Goal: Information Seeking & Learning: Check status

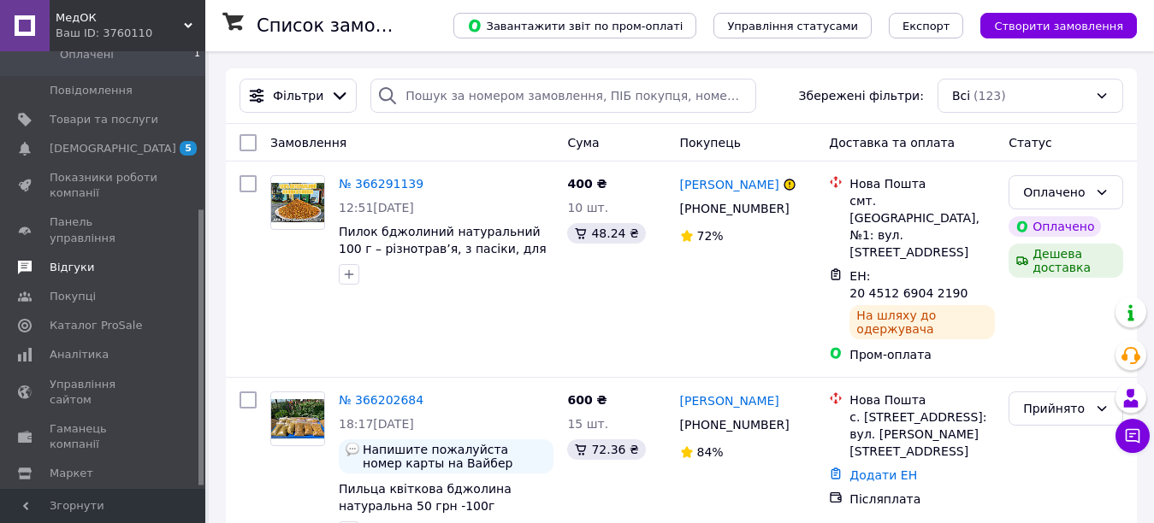
scroll to position [254, 0]
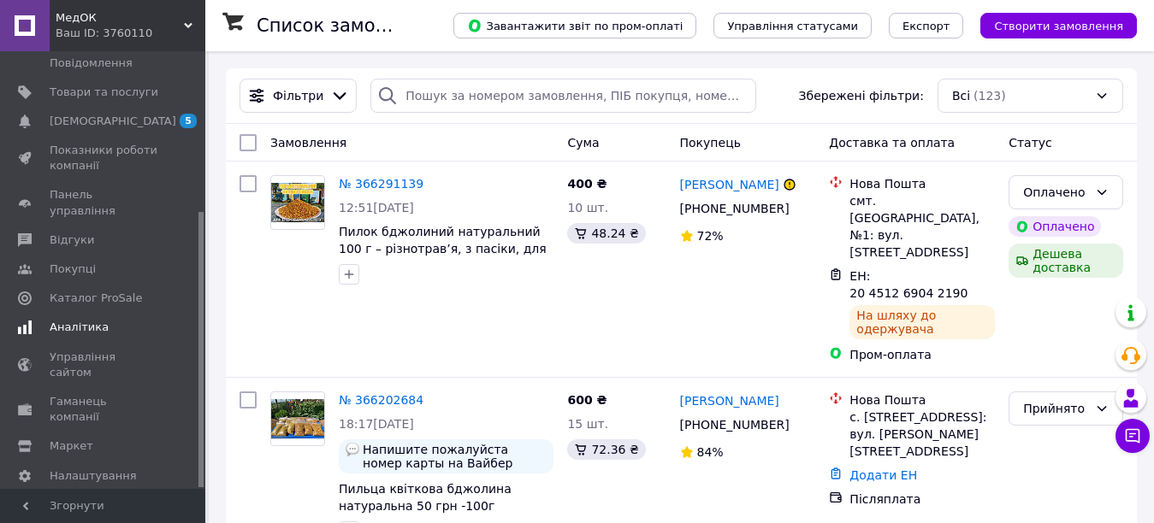
click at [60, 320] on span "Аналітика" at bounding box center [79, 327] width 59 height 15
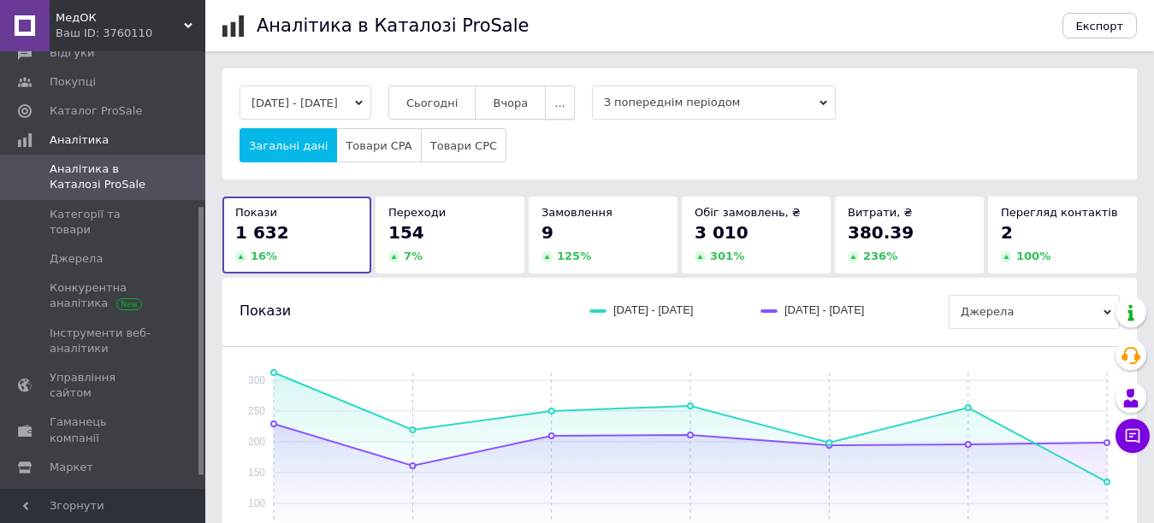
click at [570, 86] on button "..." at bounding box center [559, 103] width 29 height 34
click at [550, 265] on span "60-10 днів" at bounding box center [526, 269] width 61 height 13
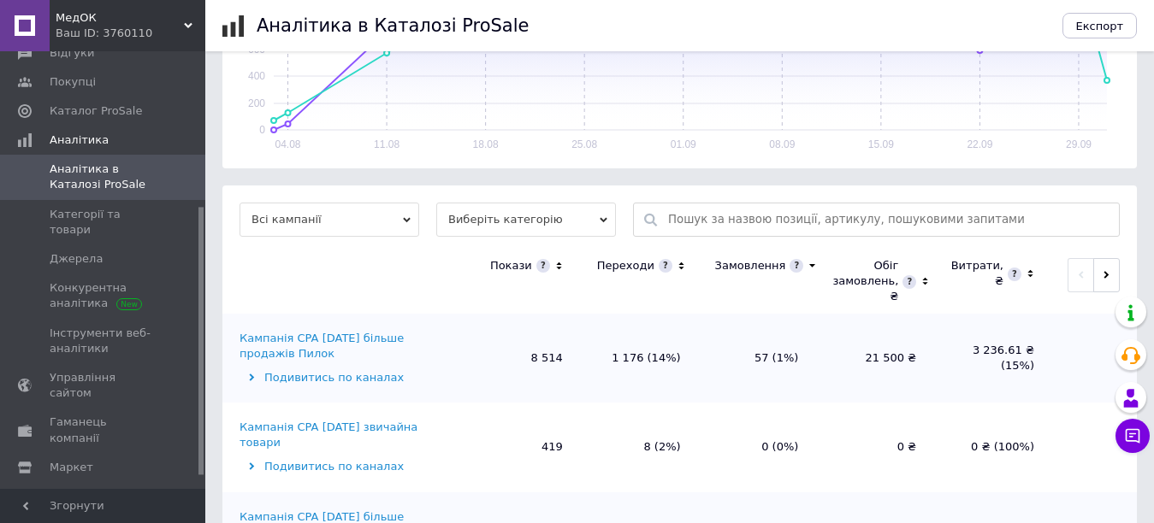
scroll to position [512, 0]
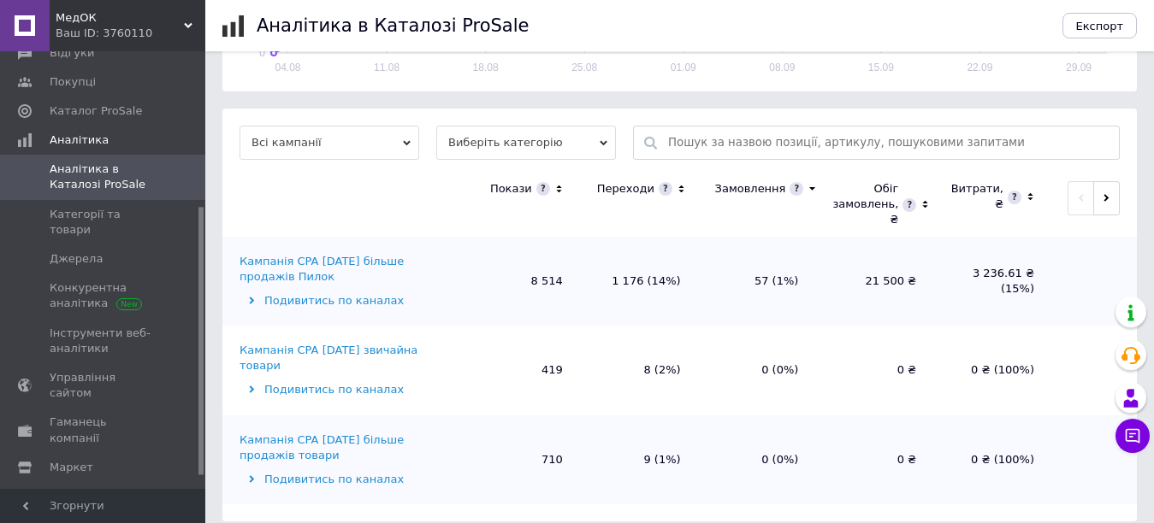
click at [360, 257] on div "Кампанія CPA [DATE] більше продажів Пилок" at bounding box center [348, 269] width 218 height 31
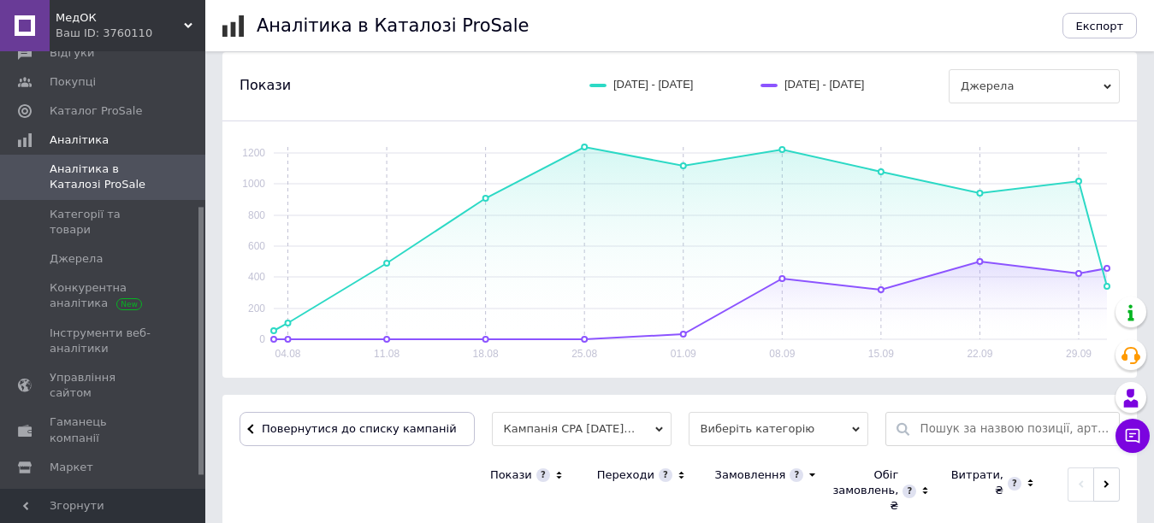
scroll to position [497, 0]
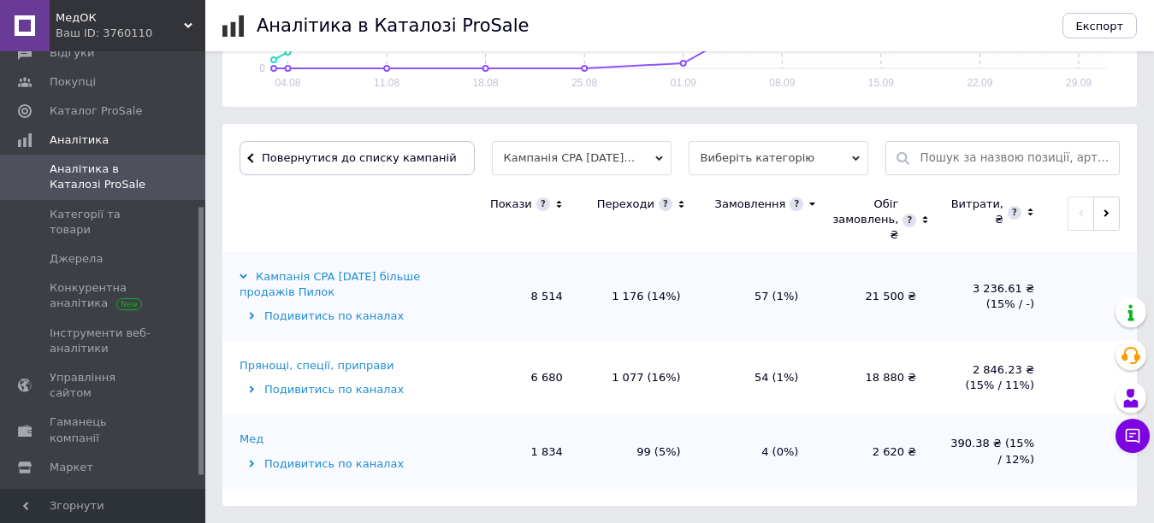
click at [301, 370] on div "Прянощі, спеції, приправи" at bounding box center [316, 365] width 154 height 15
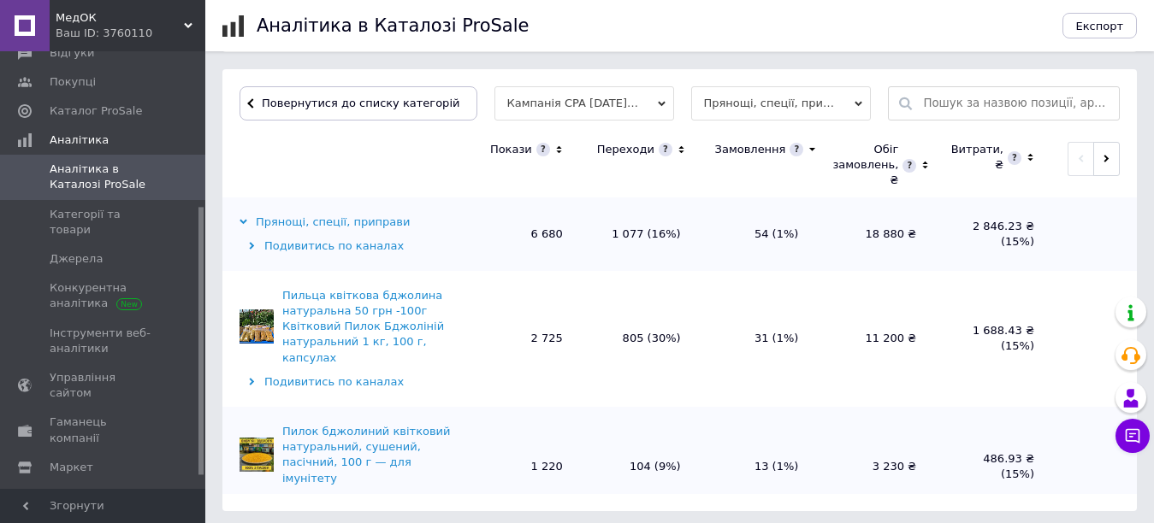
scroll to position [557, 0]
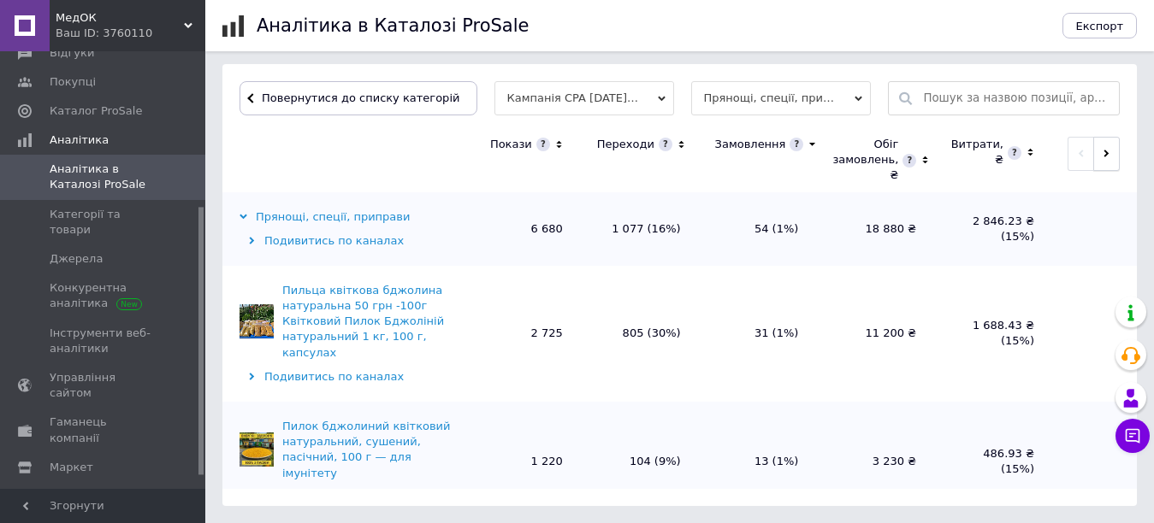
click at [1103, 160] on span "button" at bounding box center [1107, 153] width 8 height 13
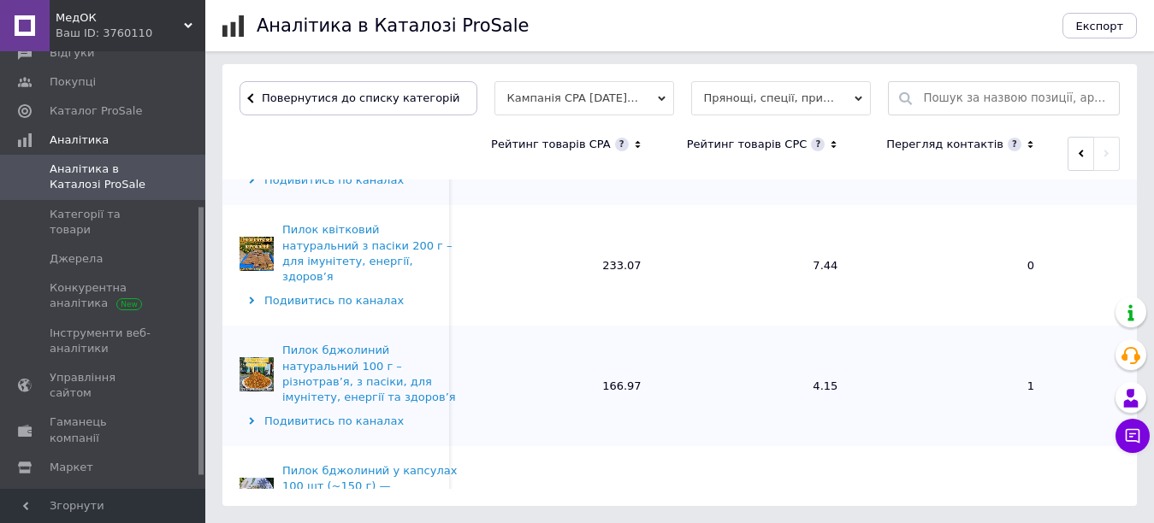
scroll to position [0, 0]
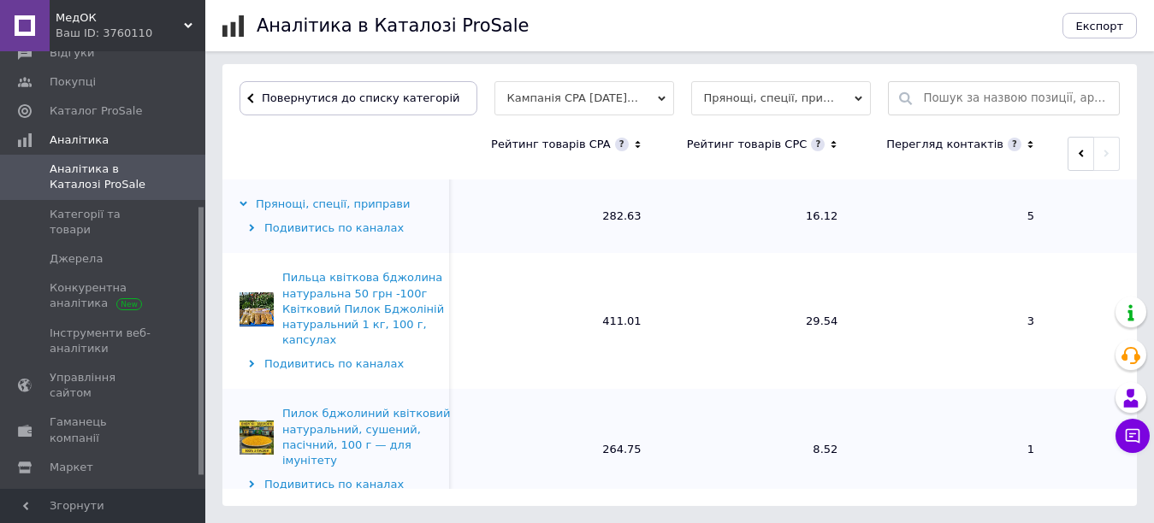
click at [1069, 173] on th at bounding box center [1094, 153] width 86 height 51
click at [1077, 163] on button "button" at bounding box center [1080, 154] width 27 height 34
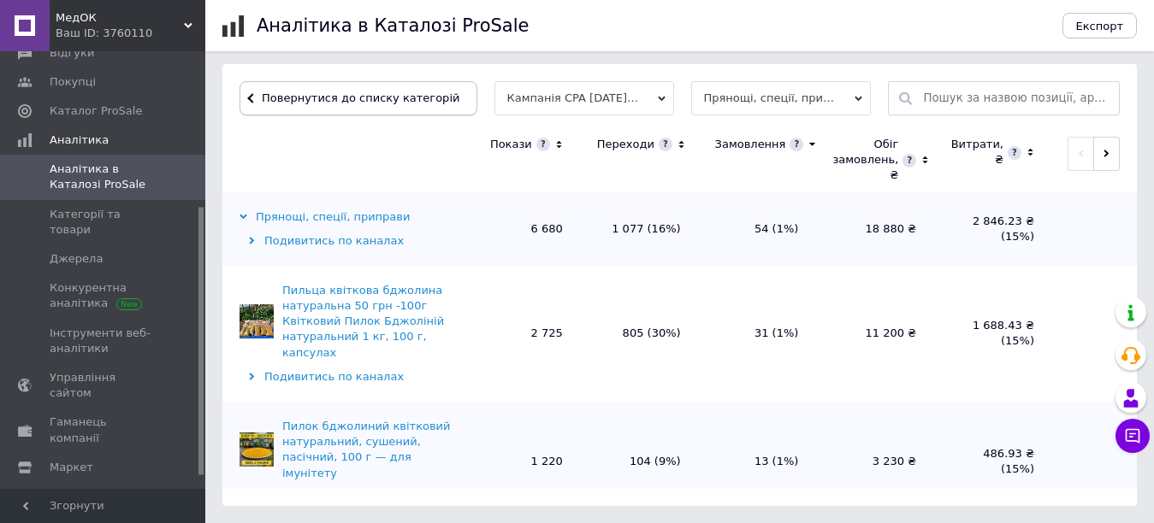
click at [256, 105] on button "Повернутися до списку категорій" at bounding box center [358, 98] width 238 height 34
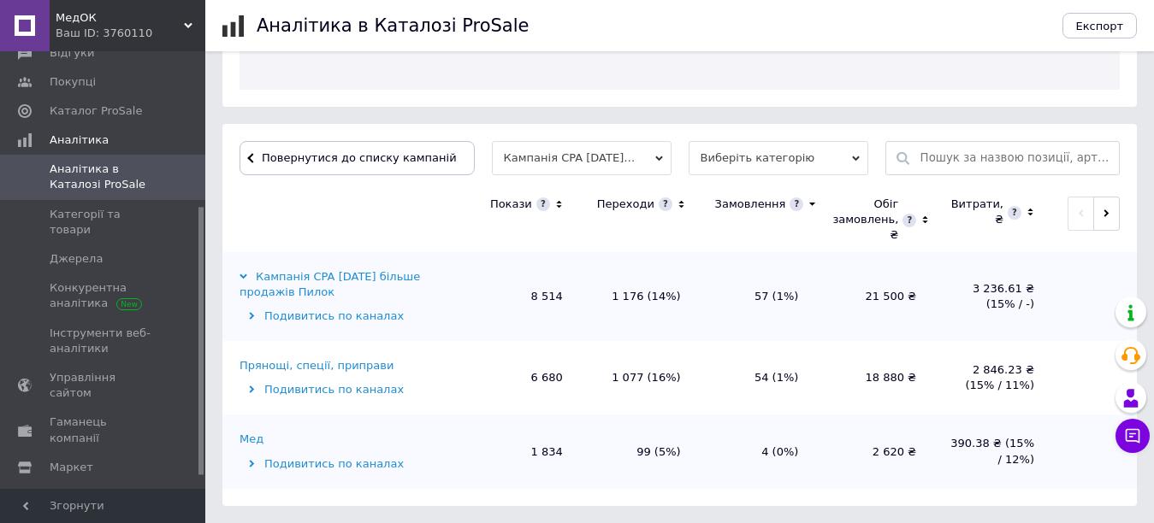
scroll to position [497, 0]
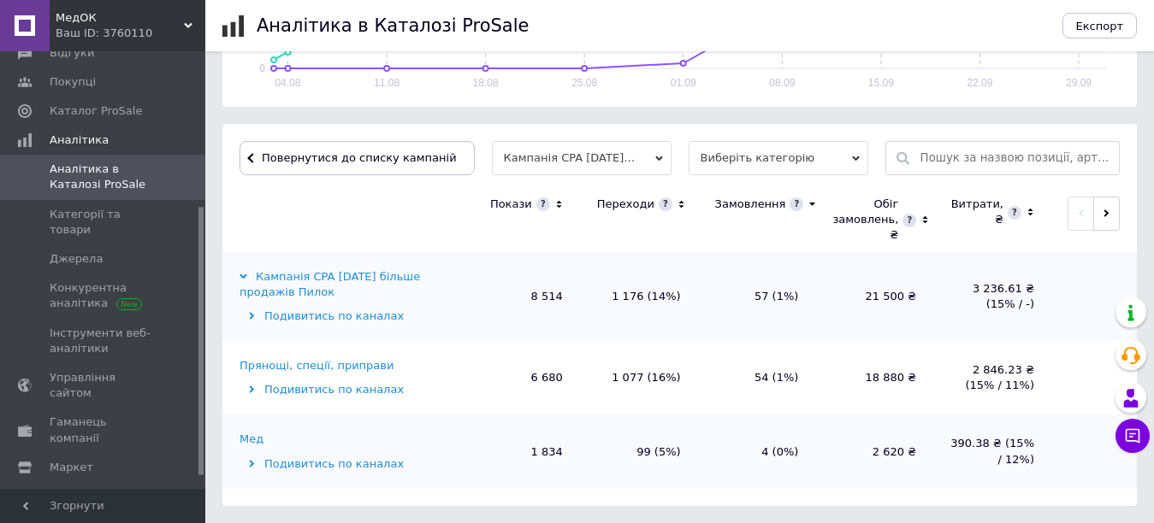
click at [314, 463] on div "Подивитись по каналах" at bounding box center [348, 464] width 218 height 15
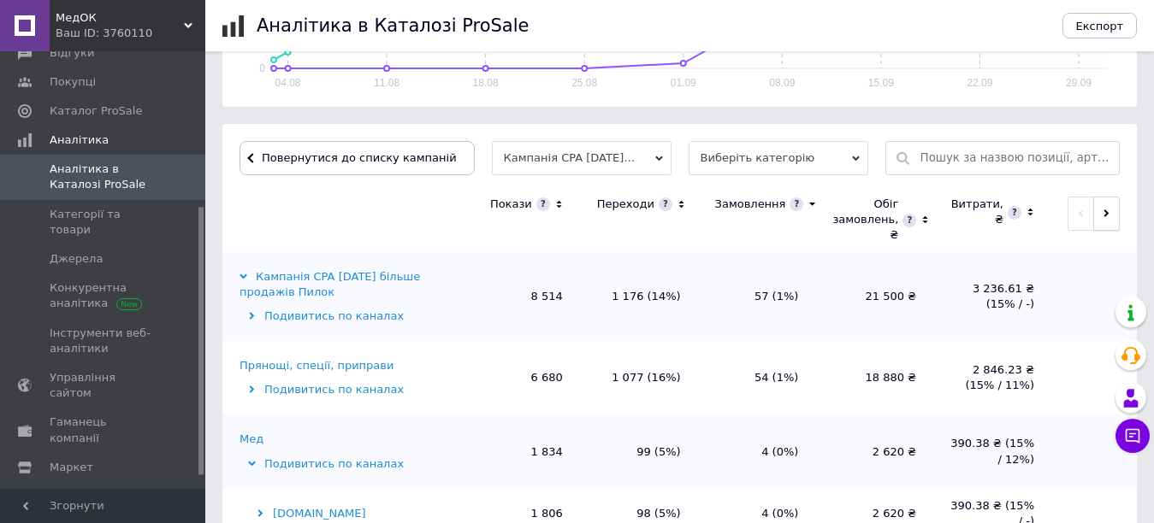
click at [1093, 222] on button "button" at bounding box center [1106, 214] width 27 height 34
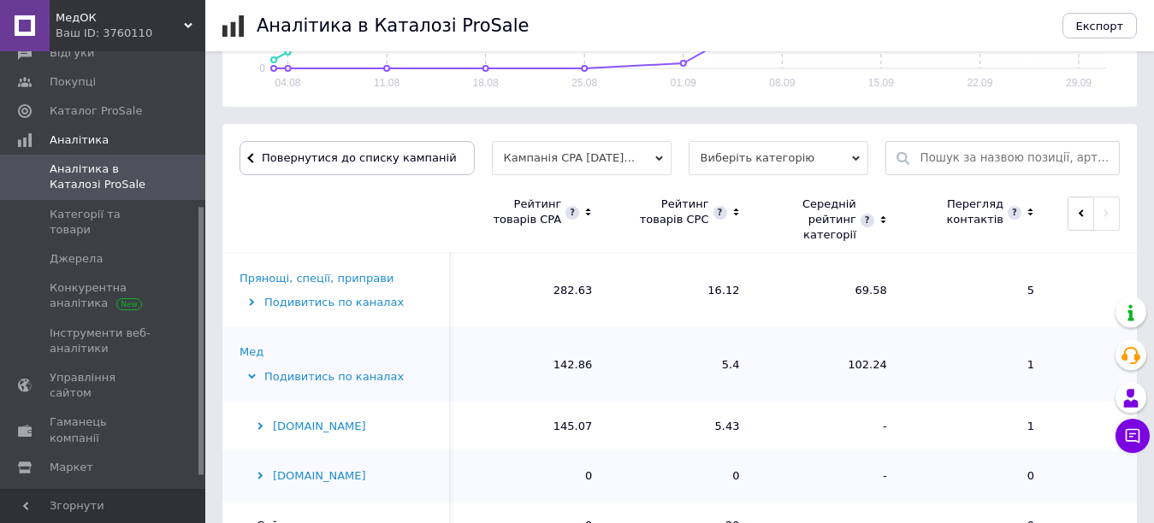
scroll to position [89, 0]
click at [242, 356] on div "Мед" at bounding box center [251, 350] width 24 height 15
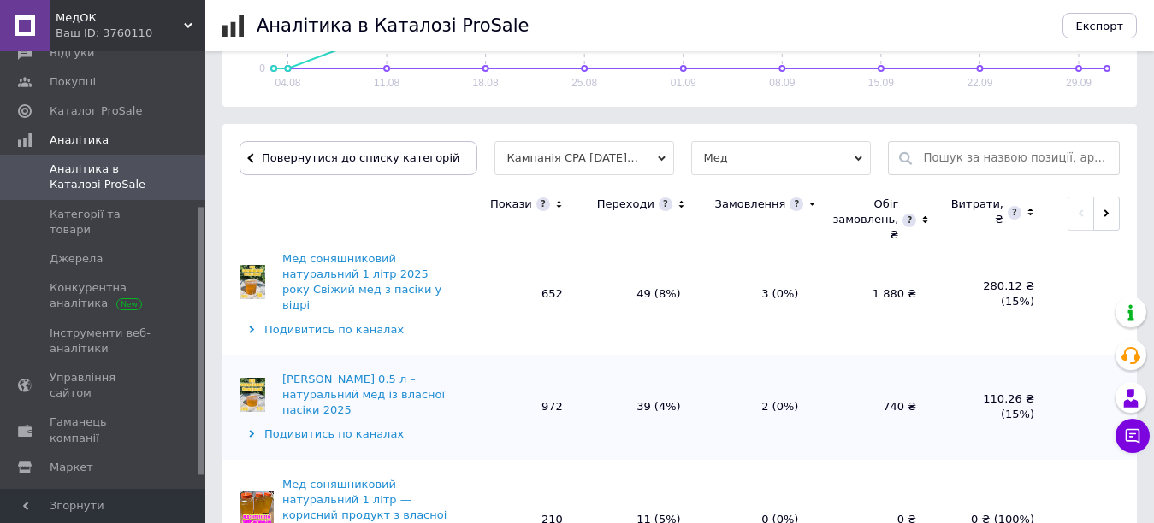
scroll to position [557, 0]
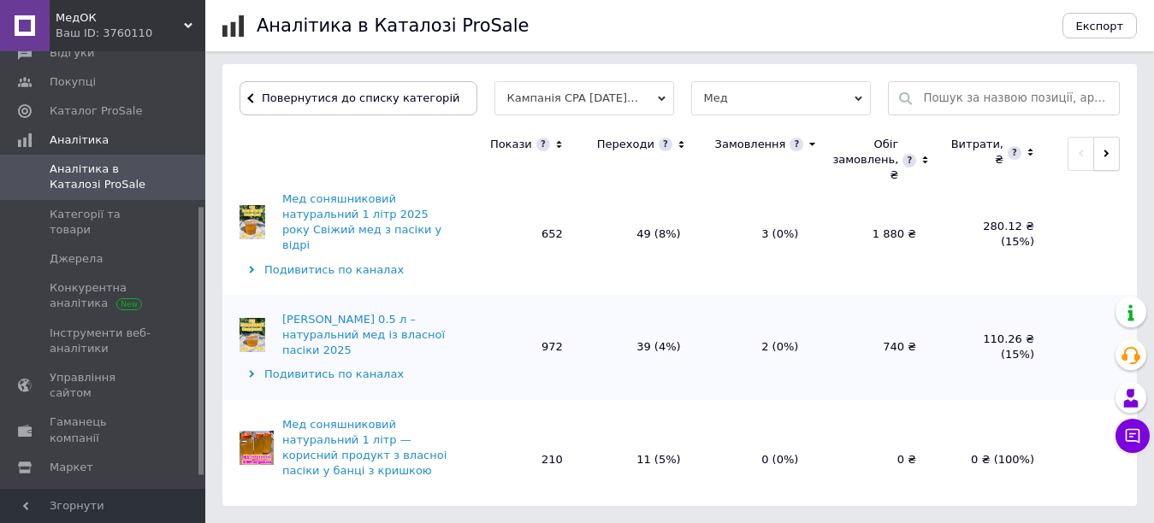
click at [1103, 158] on span "button" at bounding box center [1107, 153] width 8 height 13
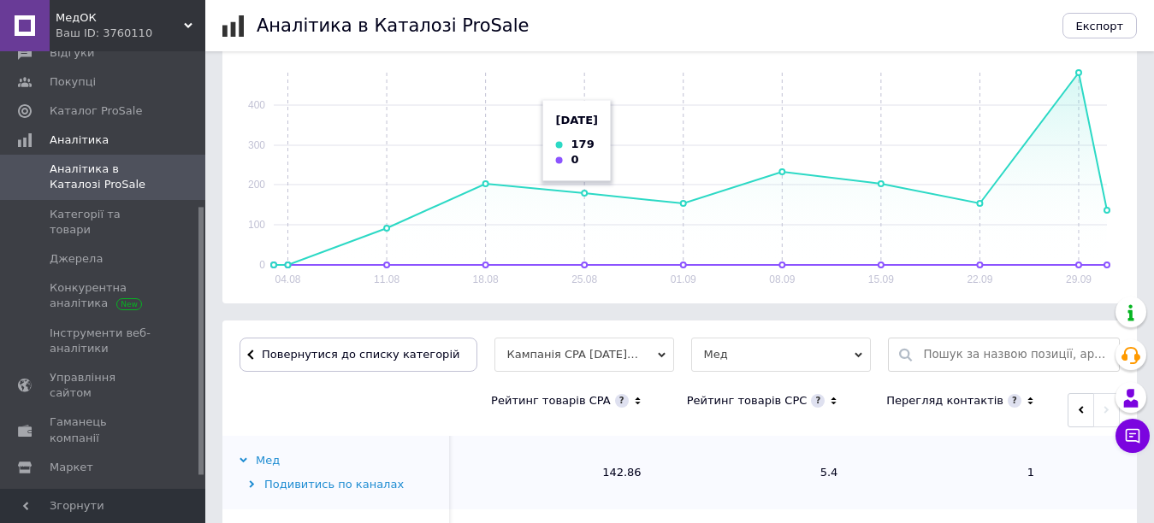
scroll to position [0, 0]
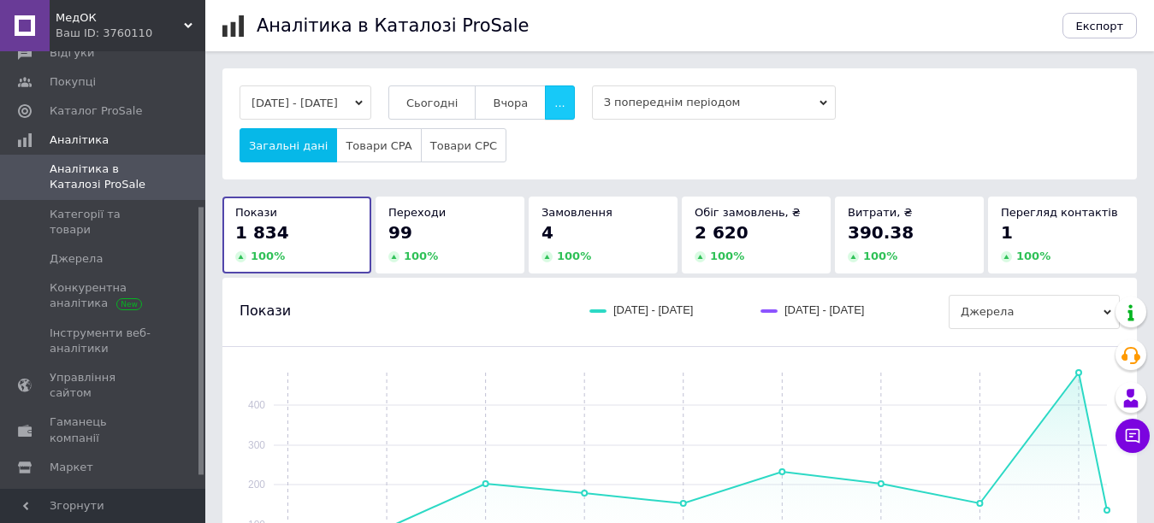
click at [570, 95] on button "..." at bounding box center [559, 103] width 29 height 34
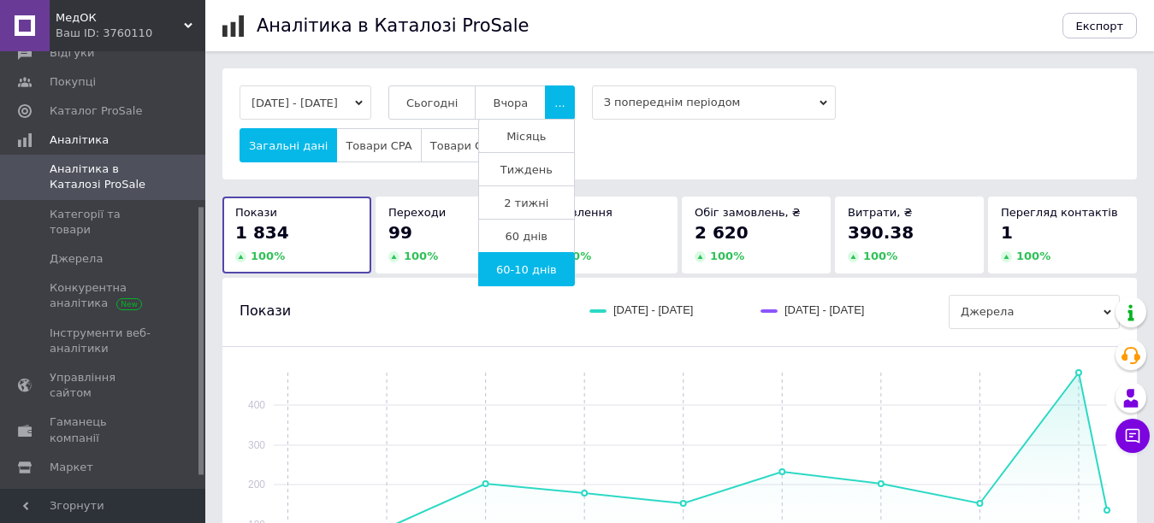
click at [549, 166] on span "Тиждень" at bounding box center [526, 169] width 52 height 13
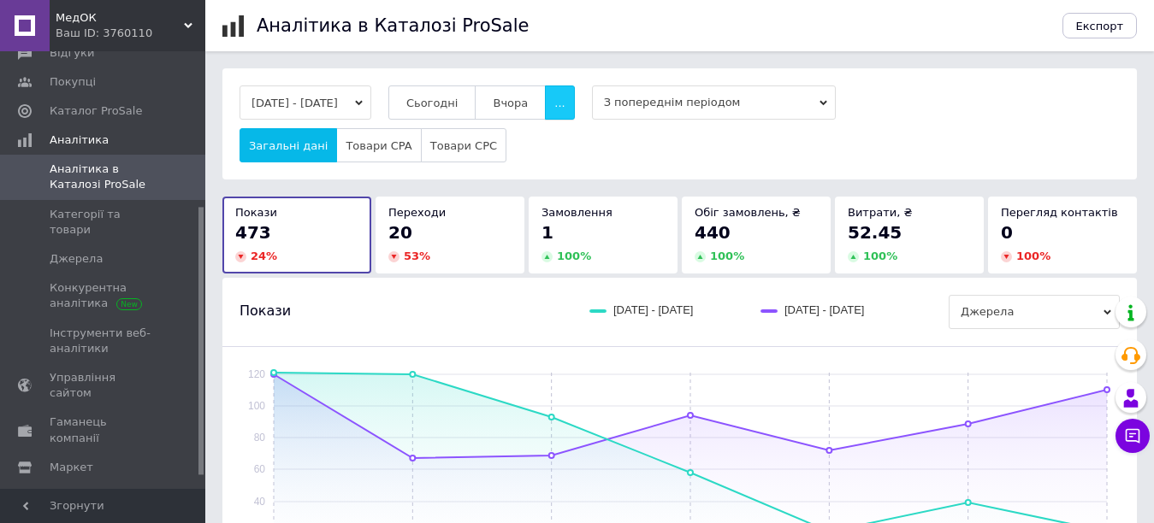
click at [574, 92] on button "..." at bounding box center [559, 103] width 29 height 34
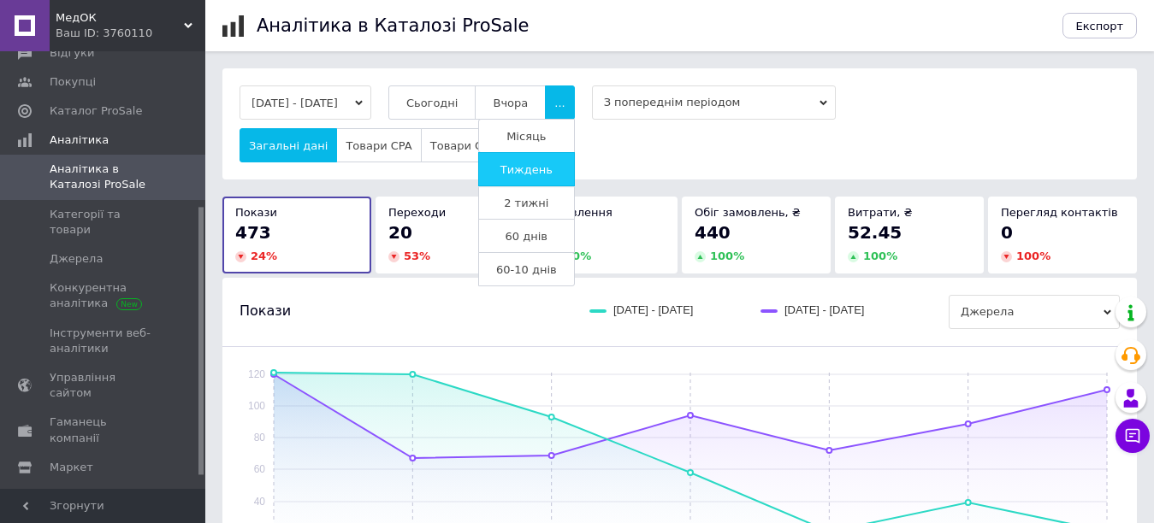
click at [545, 153] on button "Тиждень" at bounding box center [526, 169] width 97 height 34
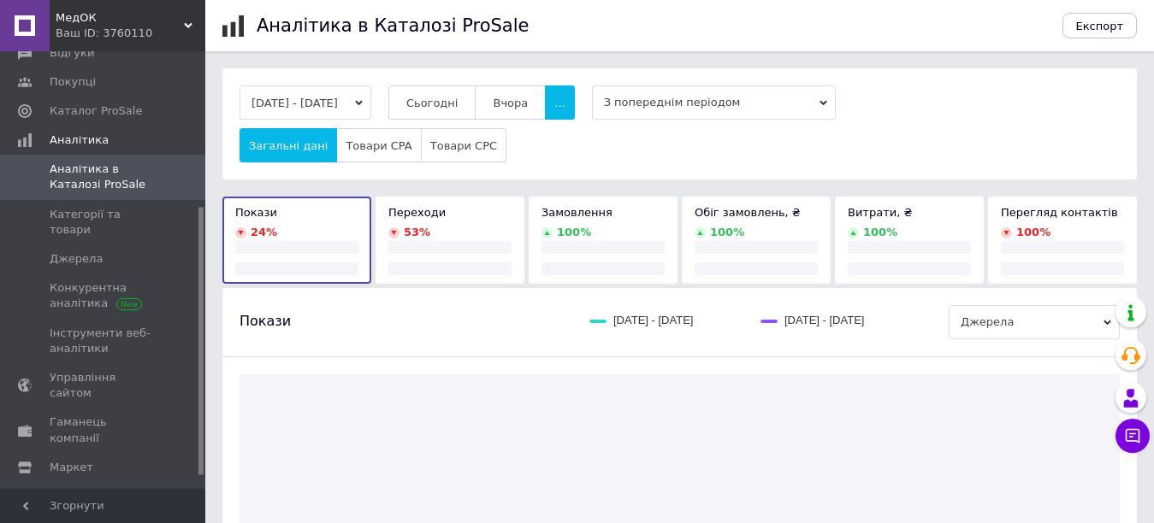
click at [550, 133] on div "Загальні дані Товари CPA Товари CPC" at bounding box center [679, 145] width 880 height 34
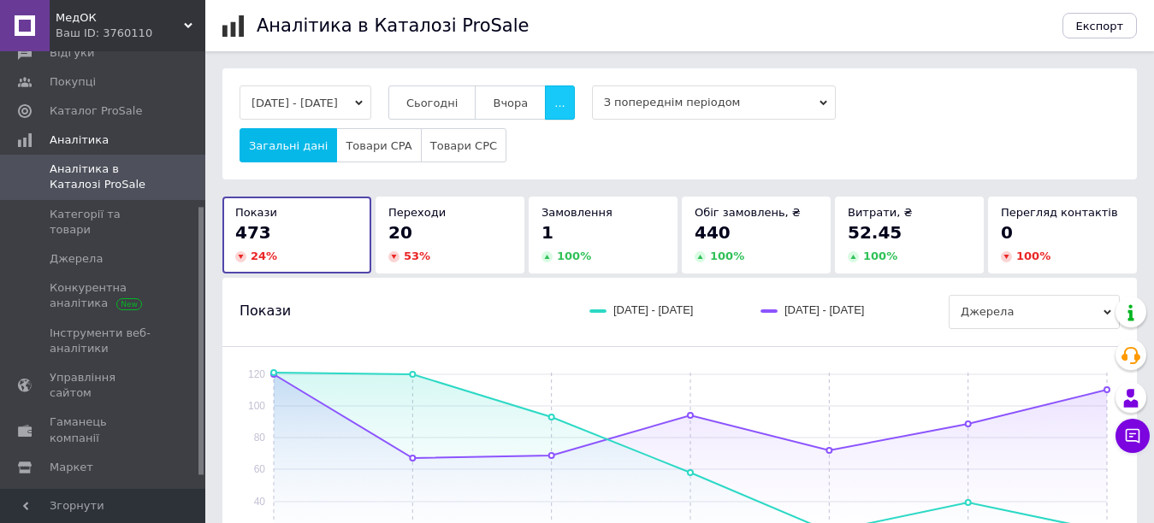
click at [565, 98] on span "..." at bounding box center [559, 103] width 10 height 13
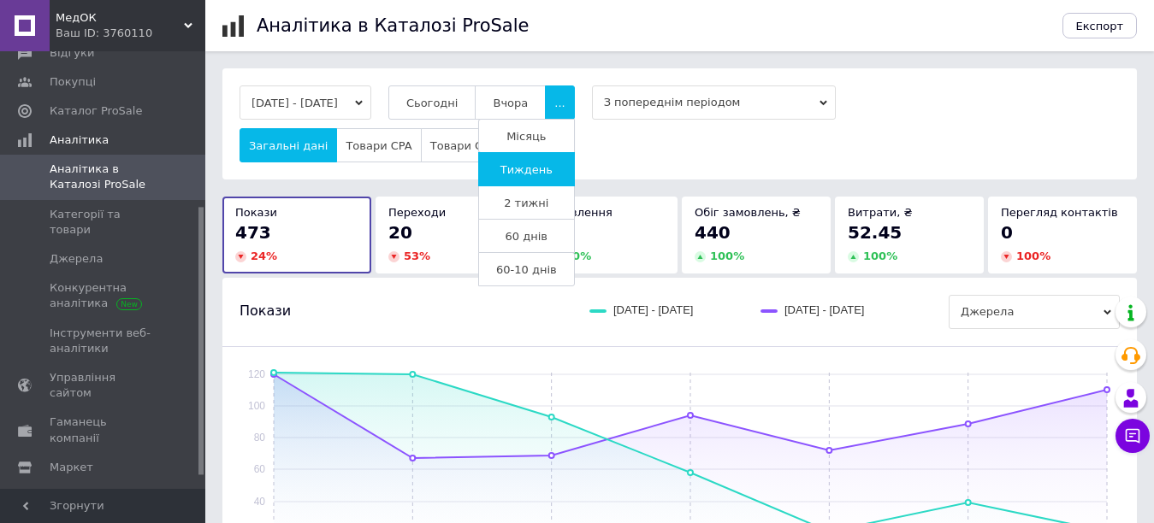
click at [546, 130] on span "Місяць" at bounding box center [525, 136] width 39 height 13
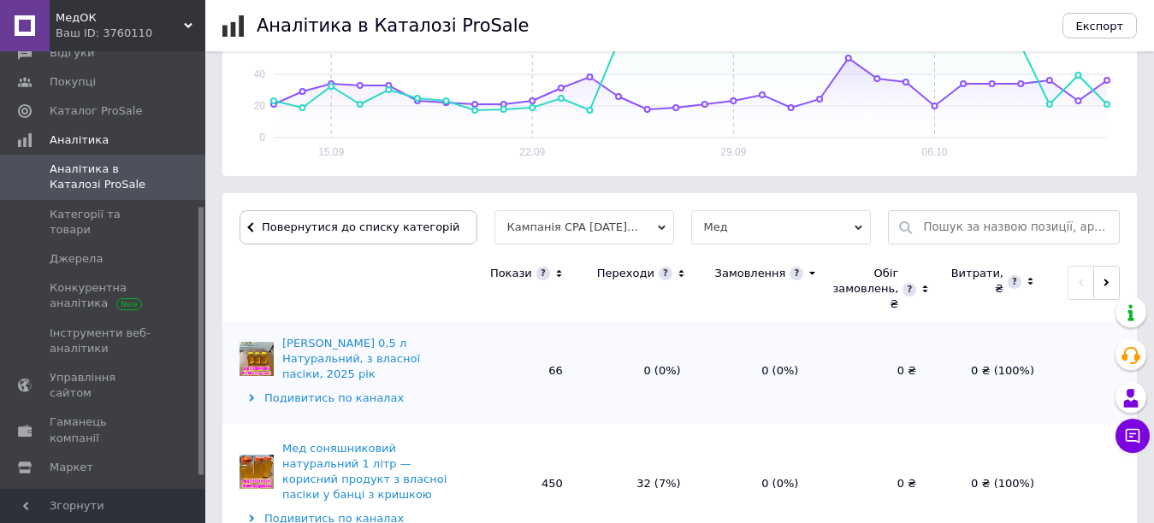
scroll to position [557, 0]
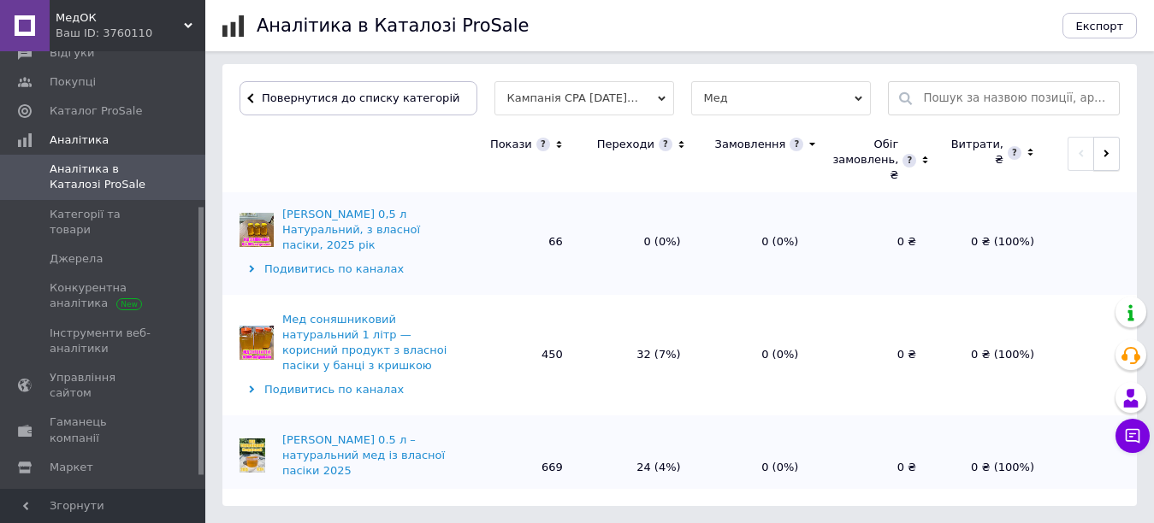
click at [1103, 149] on span "button" at bounding box center [1107, 153] width 8 height 13
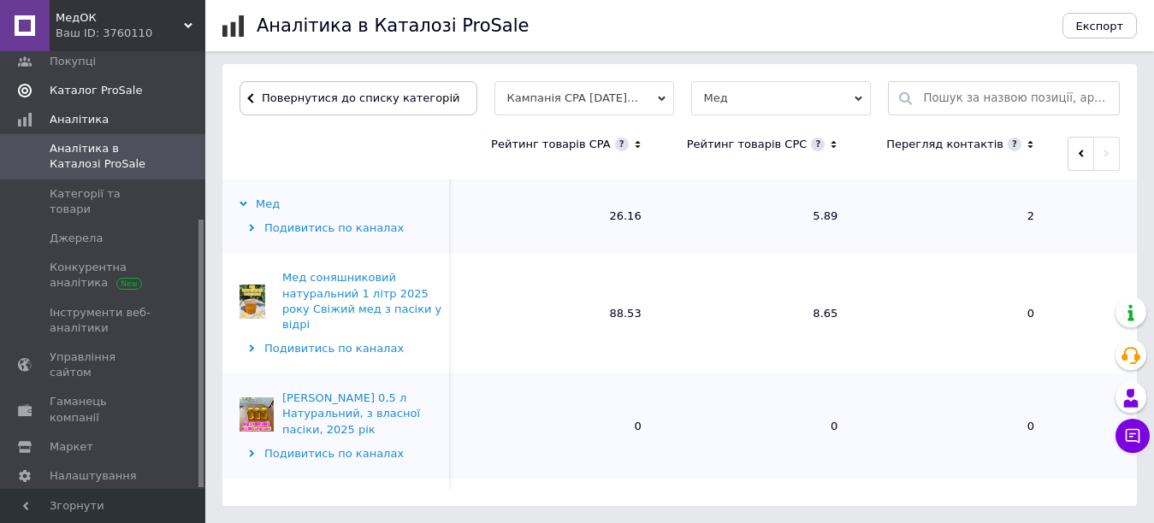
click at [91, 83] on span "Каталог ProSale" at bounding box center [96, 90] width 92 height 15
